Goal: Task Accomplishment & Management: Use online tool/utility

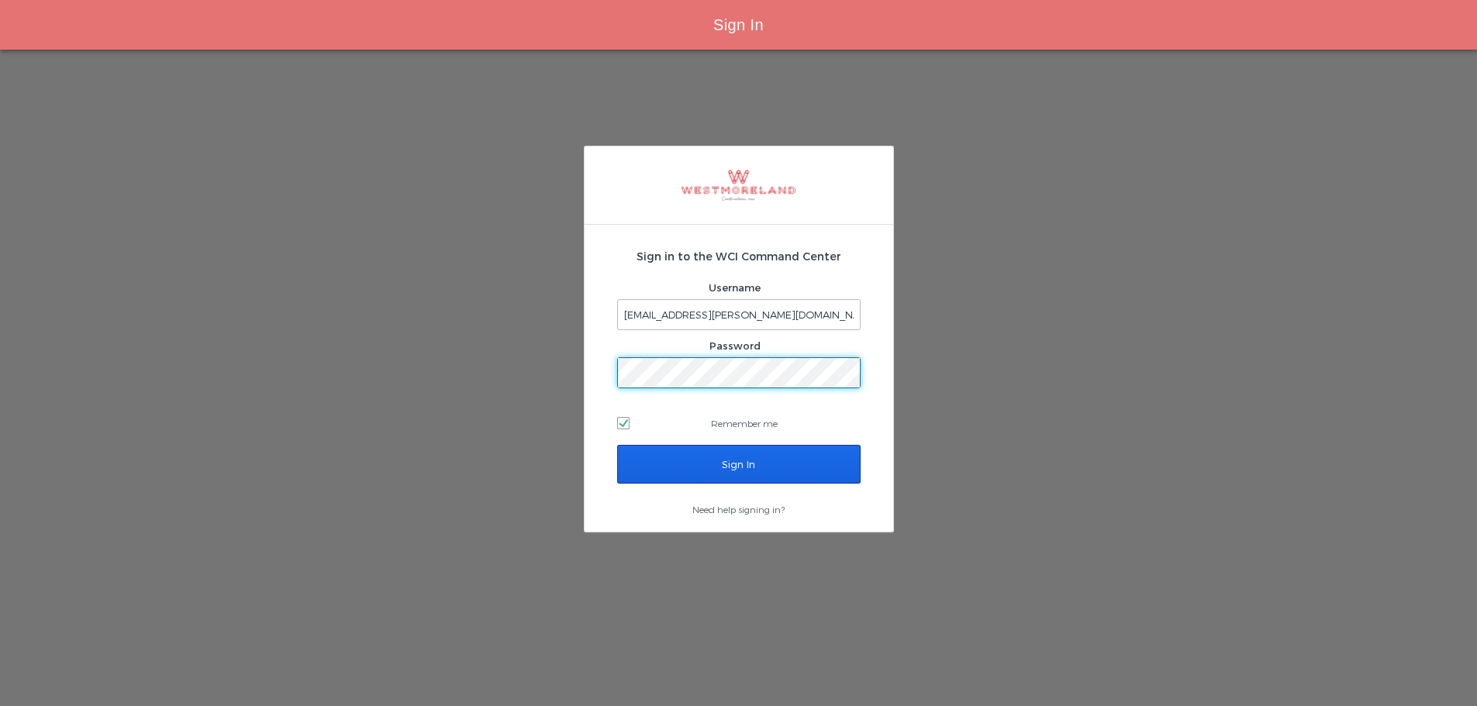
click at [653, 457] on input "Sign In" at bounding box center [738, 464] width 243 height 39
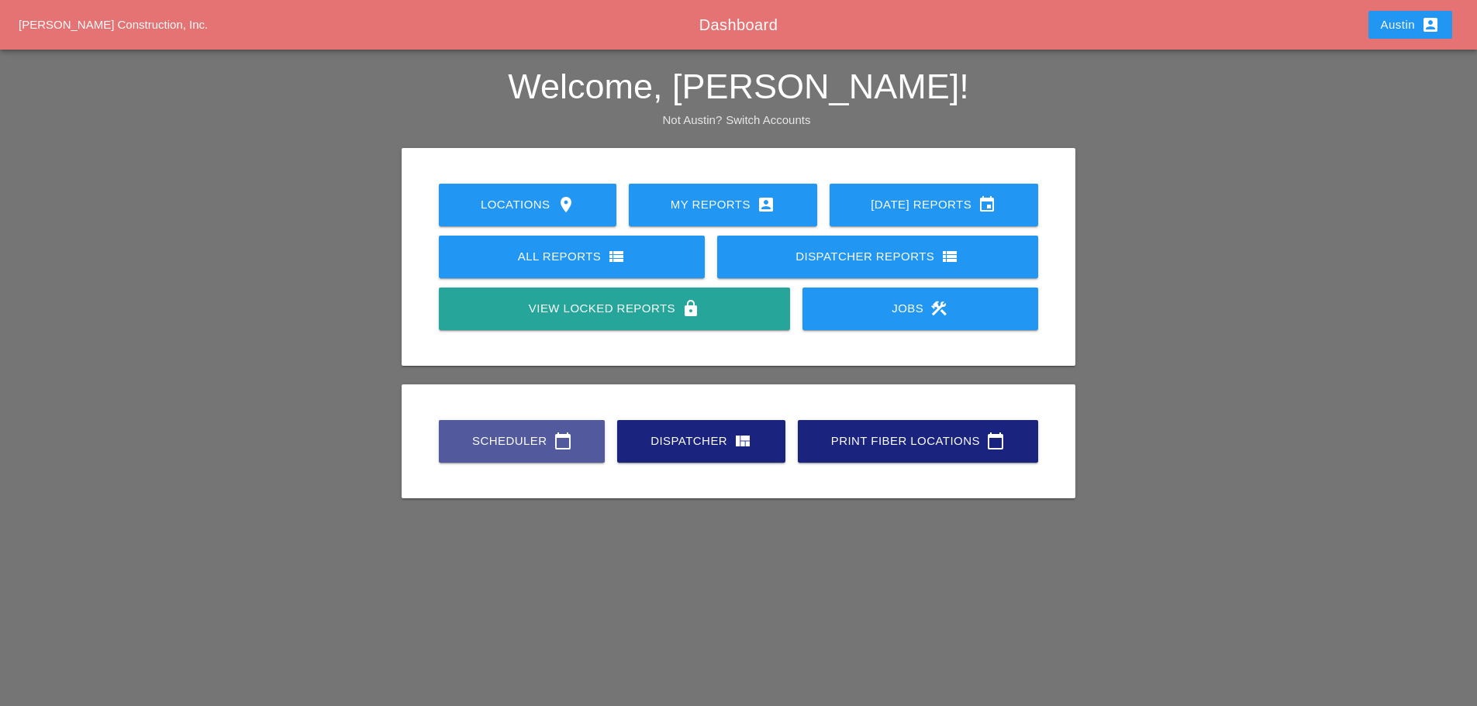
click at [533, 443] on div "Scheduler calendar_today" at bounding box center [522, 441] width 116 height 19
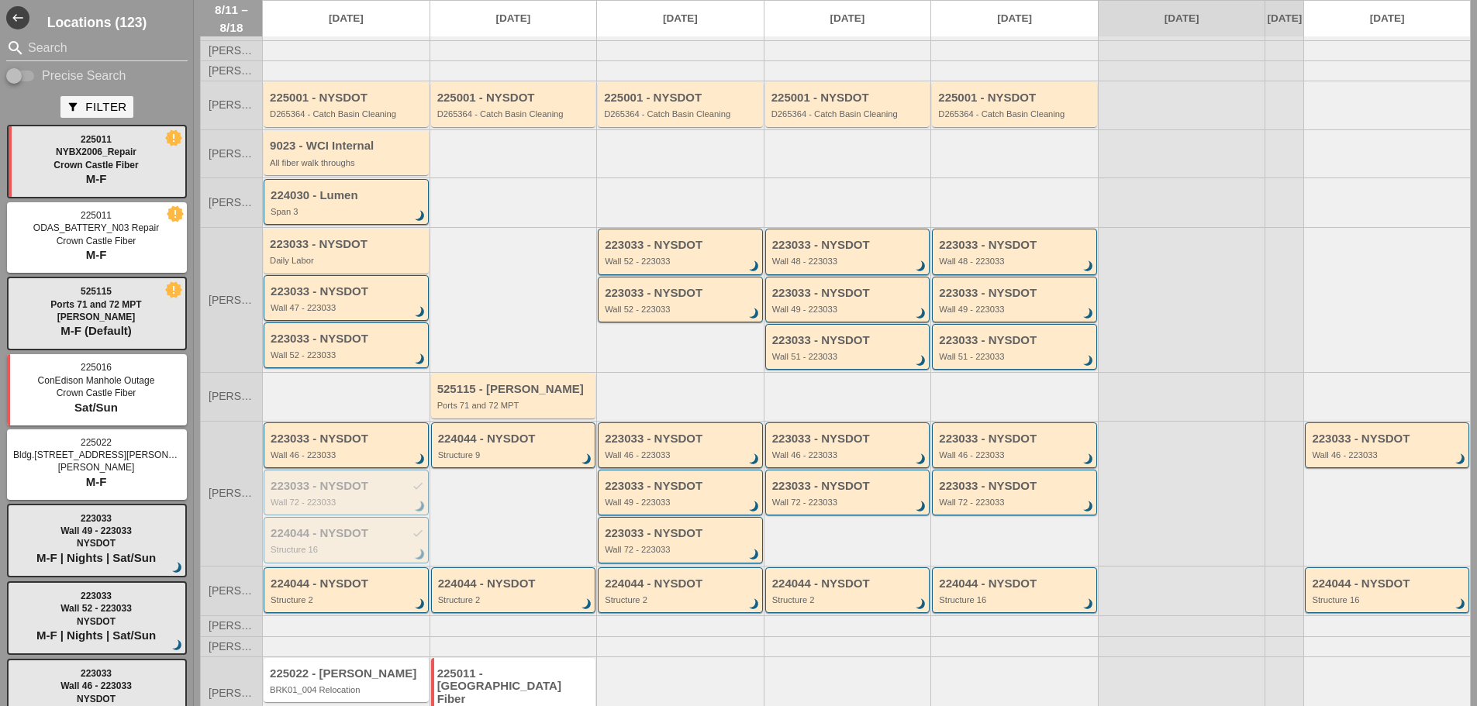
scroll to position [127, 0]
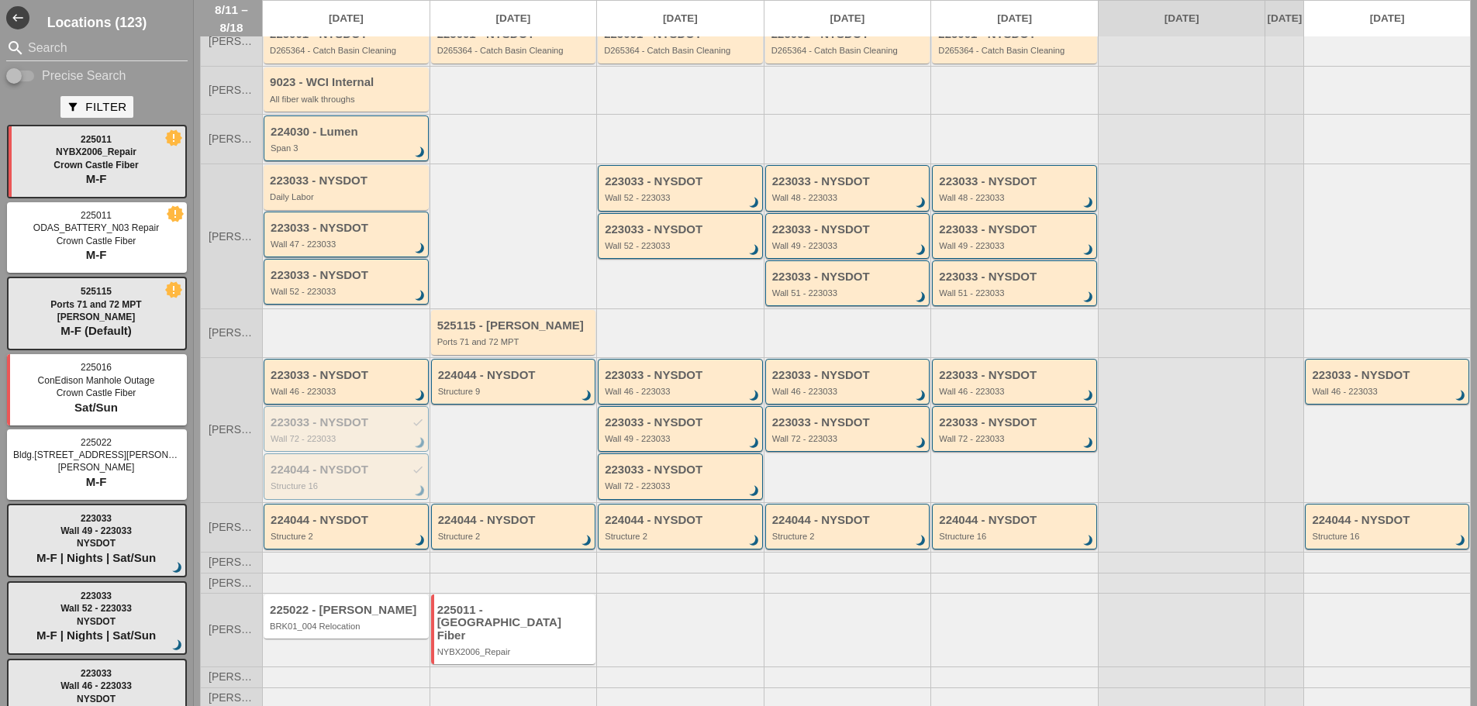
click at [491, 626] on div "225011 - [GEOGRAPHIC_DATA] Fiber" at bounding box center [514, 623] width 155 height 39
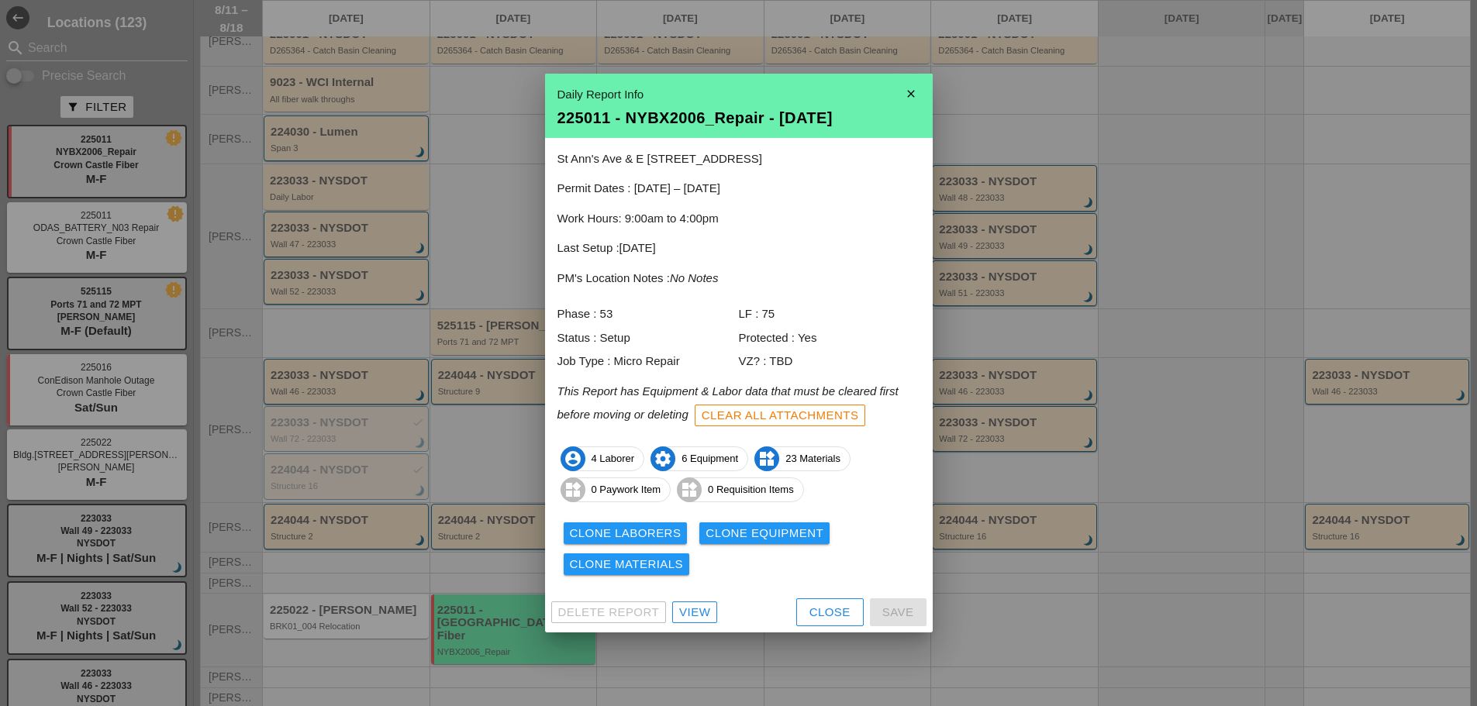
click at [701, 609] on div "View" at bounding box center [694, 613] width 31 height 18
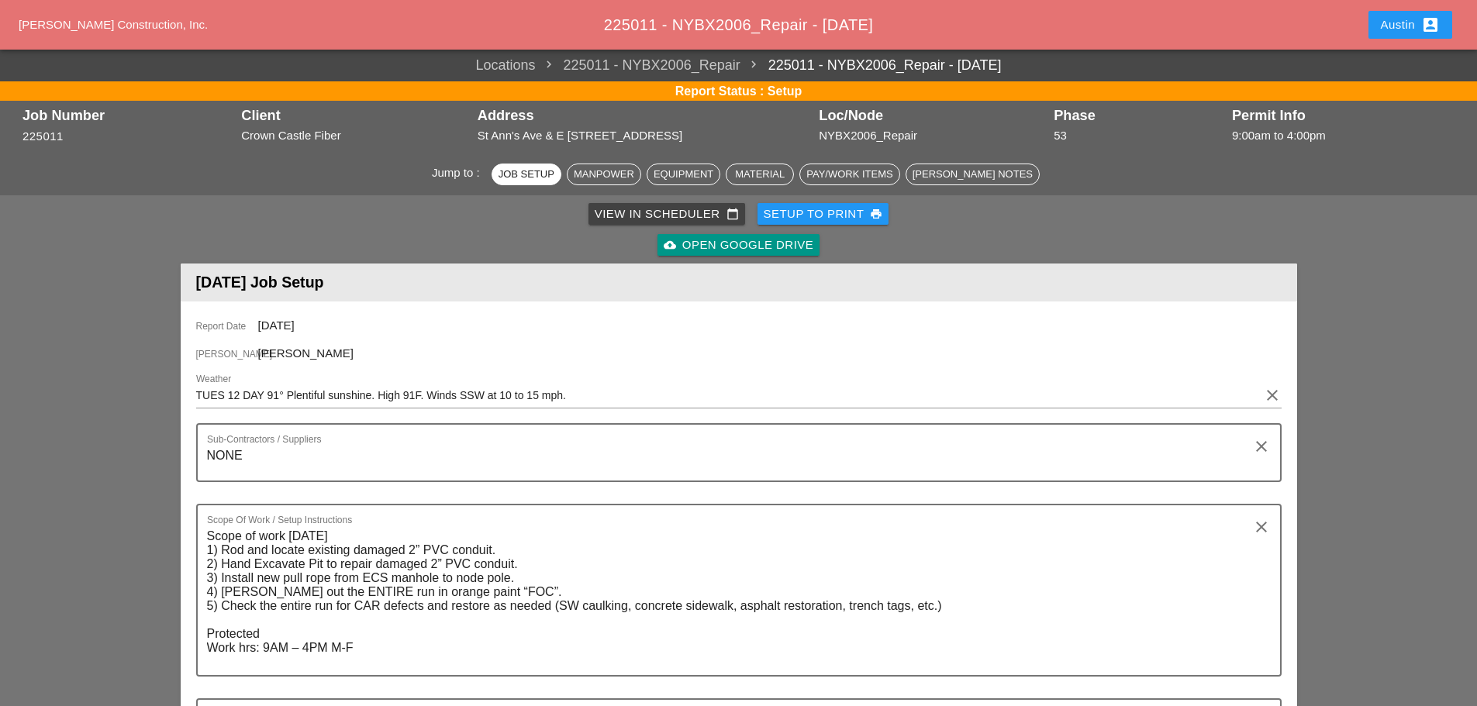
click at [802, 209] on div "Setup to Print print" at bounding box center [823, 214] width 119 height 18
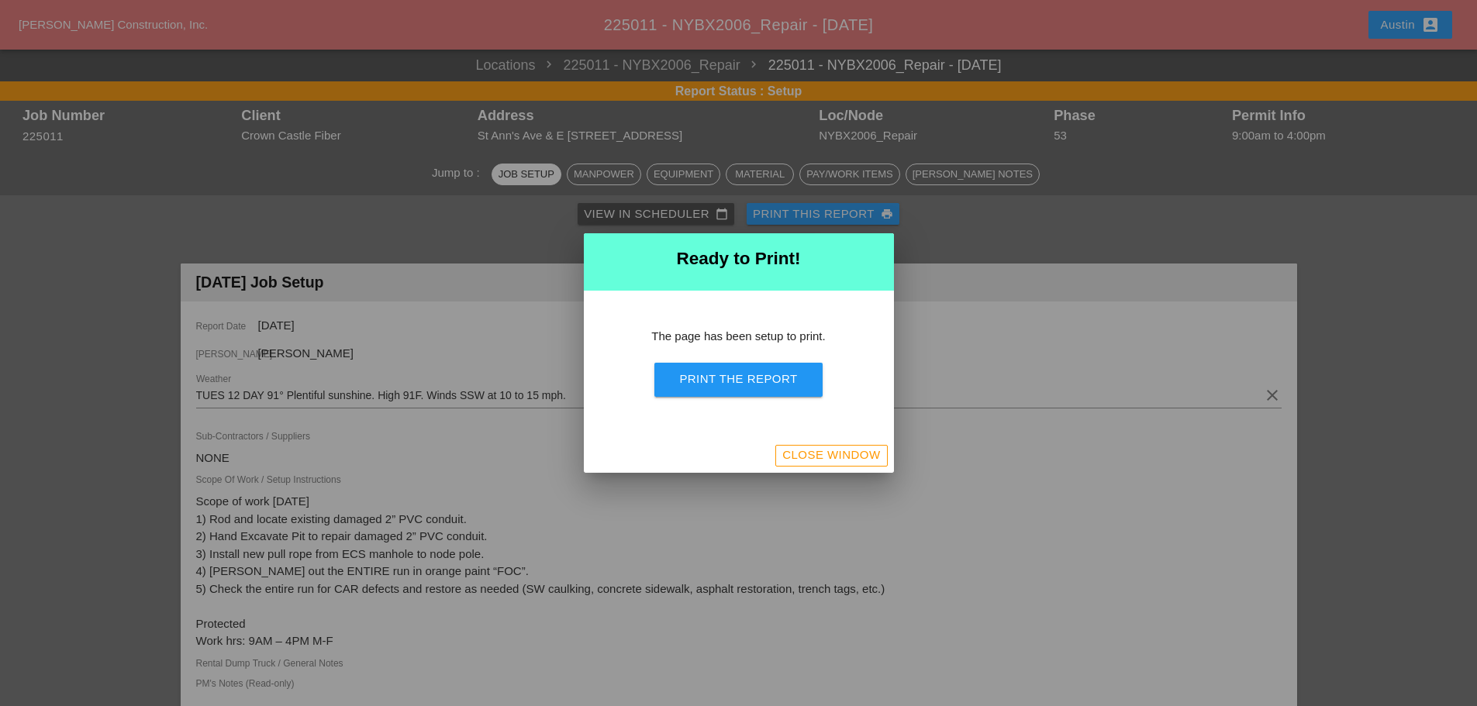
click at [780, 369] on button "Print the Report" at bounding box center [737, 380] width 167 height 34
